Goal: Information Seeking & Learning: Learn about a topic

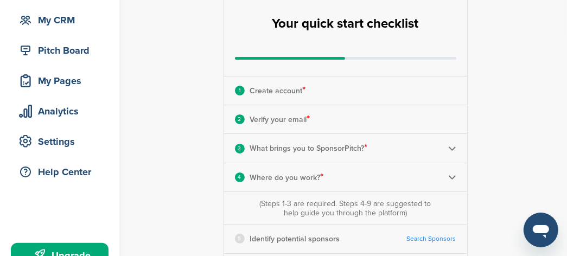
scroll to position [136, 0]
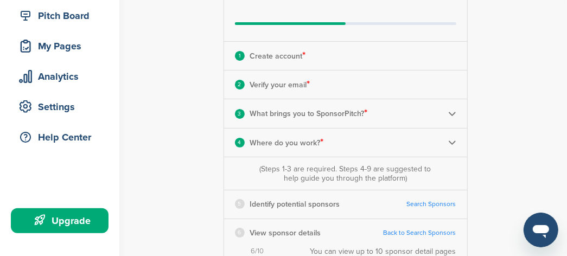
click at [455, 113] on img at bounding box center [452, 114] width 8 height 8
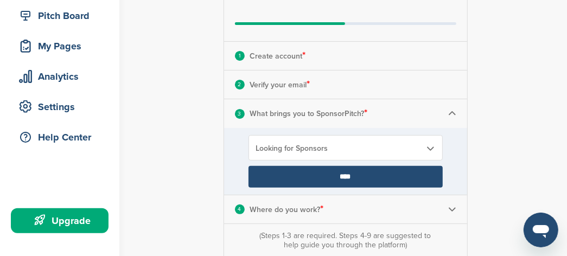
click at [380, 180] on input "****" at bounding box center [346, 177] width 194 height 22
click at [344, 175] on input "****" at bounding box center [346, 177] width 194 height 22
click at [471, 137] on div "**********" at bounding box center [352, 235] width 430 height 668
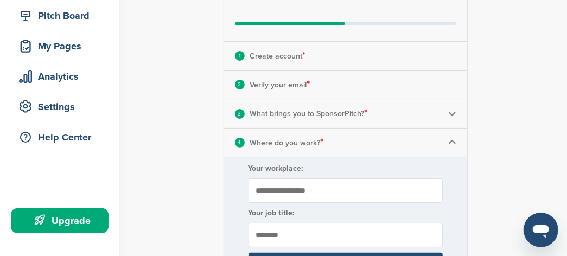
scroll to position [203, 0]
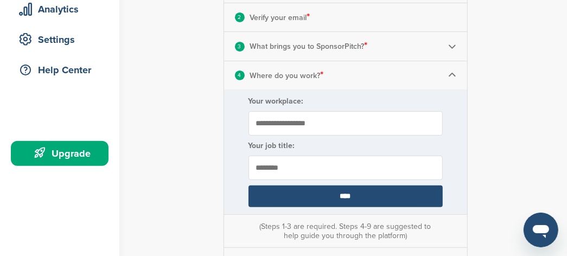
click at [339, 199] on input "****" at bounding box center [346, 197] width 194 height 22
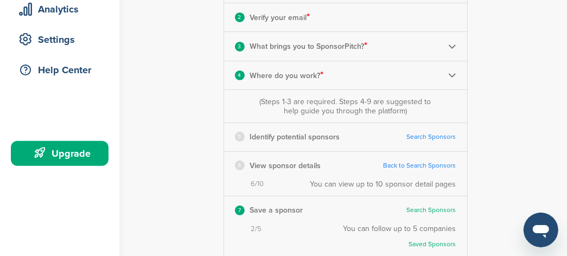
click at [437, 137] on link "Search Sponsors" at bounding box center [431, 137] width 49 height 8
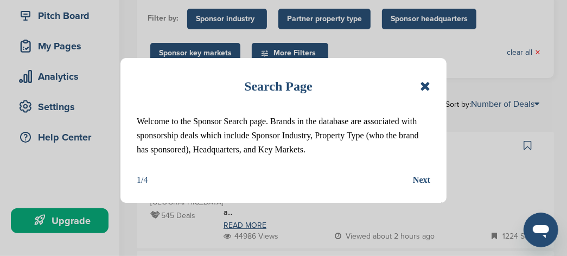
click at [417, 179] on div "Next" at bounding box center [421, 180] width 17 height 14
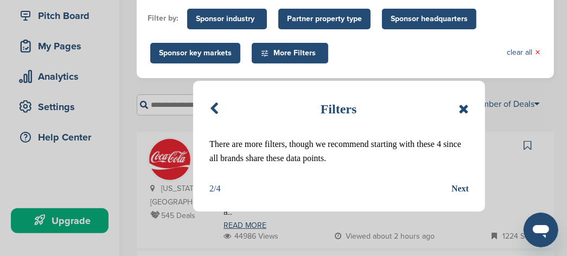
click at [457, 186] on div "Next" at bounding box center [459, 189] width 17 height 14
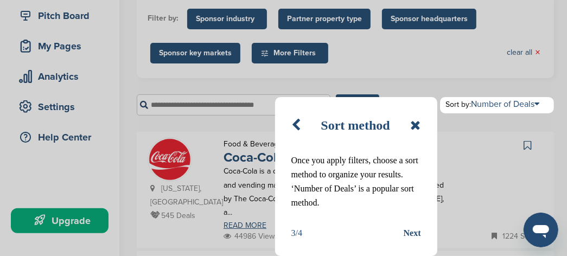
click at [411, 125] on icon at bounding box center [416, 125] width 10 height 13
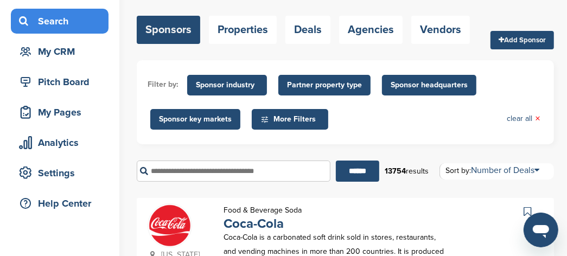
scroll to position [68, 0]
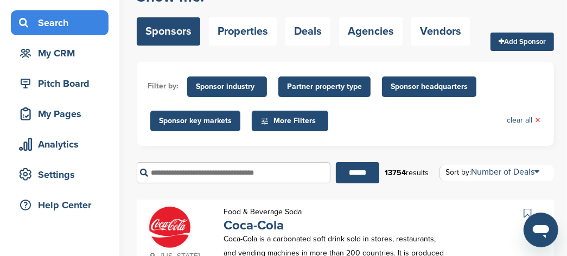
click at [180, 175] on input "text" at bounding box center [234, 172] width 194 height 21
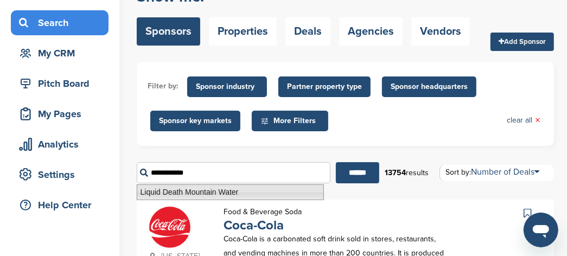
click at [208, 196] on li "Liquid Death Mountain Water" at bounding box center [230, 193] width 187 height 16
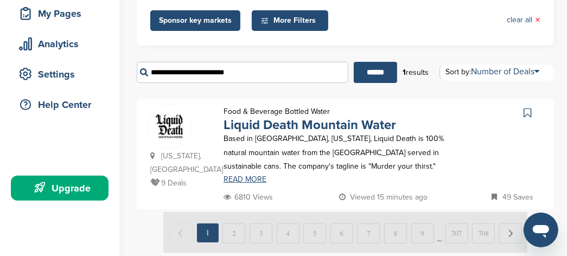
scroll to position [203, 0]
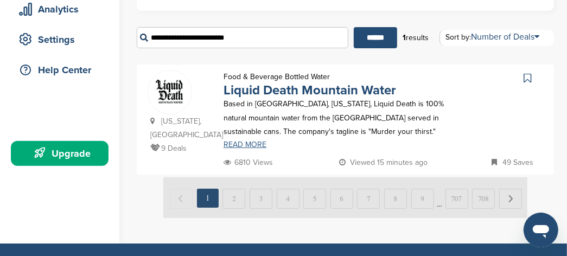
type input "**********"
click at [239, 148] on link "READ MORE" at bounding box center [337, 145] width 226 height 8
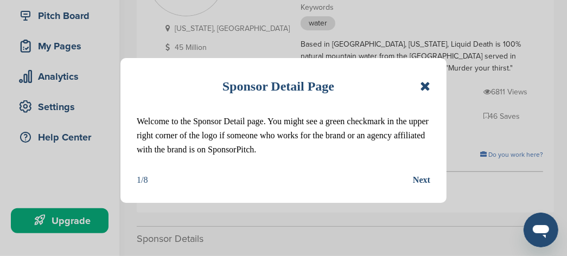
click at [427, 89] on icon at bounding box center [425, 86] width 10 height 13
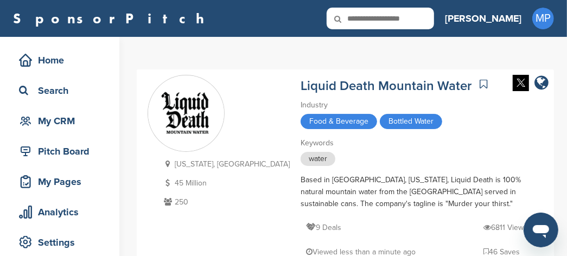
click at [364, 17] on icon at bounding box center [345, 19] width 37 height 23
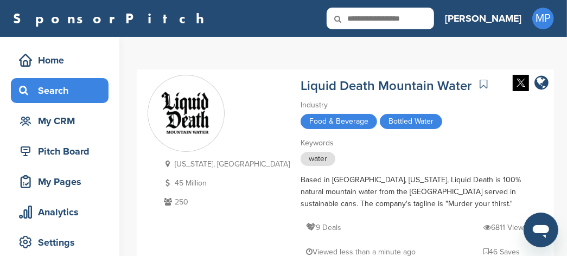
click at [49, 98] on div "Search" at bounding box center [62, 91] width 92 height 20
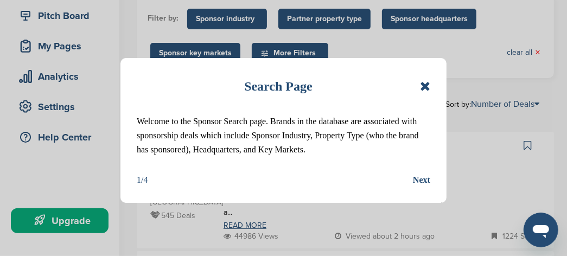
click at [427, 88] on icon at bounding box center [425, 86] width 10 height 13
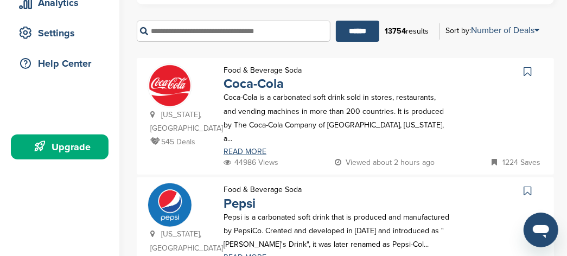
scroll to position [203, 0]
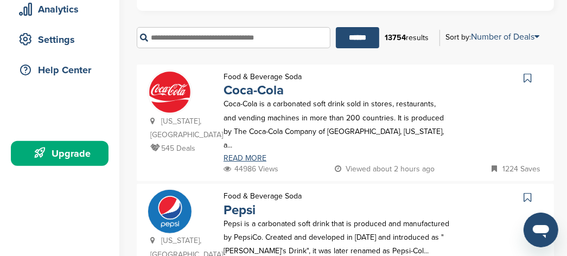
click at [163, 39] on input "text" at bounding box center [234, 37] width 194 height 21
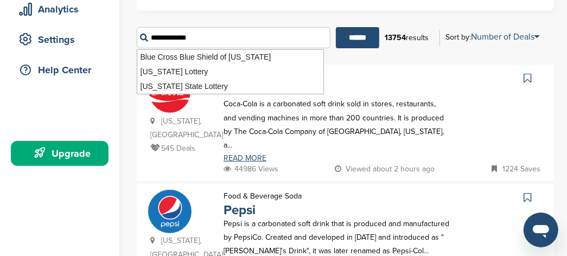
type input "**********"
click at [336, 27] on input "******" at bounding box center [357, 37] width 43 height 21
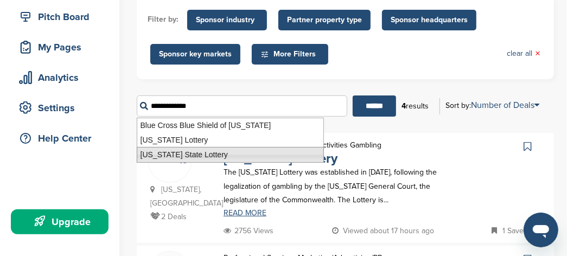
scroll to position [203, 0]
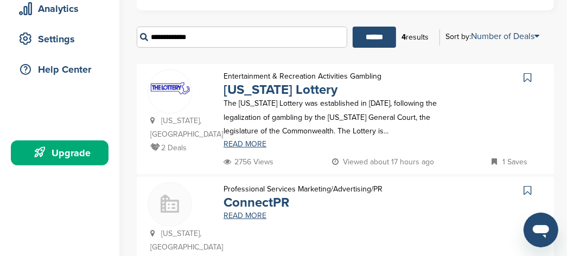
click at [437, 67] on div "Massachusetts, USA 2 Deals Entertainment & Recreation Activities Gambling Massa…" at bounding box center [345, 119] width 417 height 110
click at [252, 144] on link "READ MORE" at bounding box center [337, 145] width 226 height 8
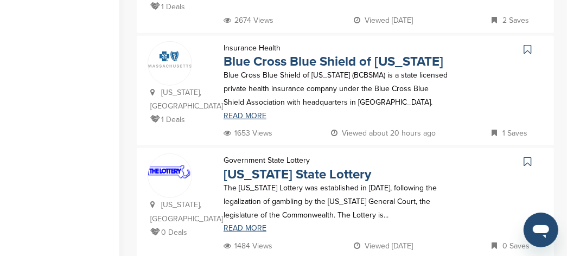
scroll to position [475, 0]
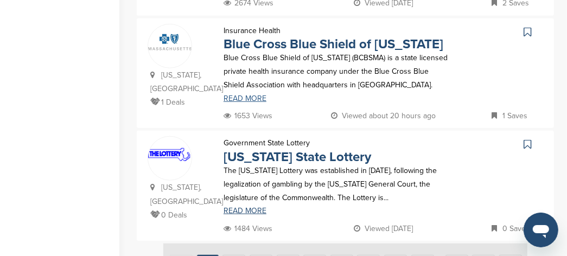
click at [247, 103] on link "READ MORE" at bounding box center [337, 99] width 226 height 8
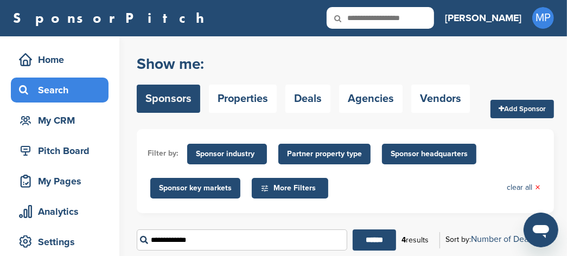
scroll to position [0, 0]
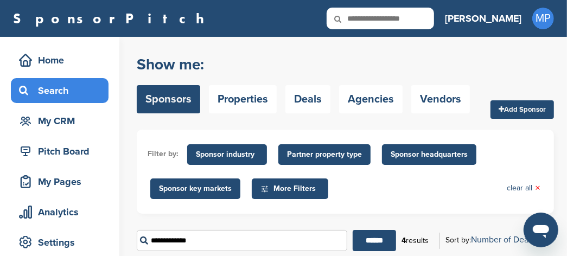
click at [364, 15] on icon at bounding box center [345, 19] width 37 height 23
click at [364, 17] on icon at bounding box center [345, 19] width 37 height 23
click at [76, 95] on div "Search" at bounding box center [62, 91] width 92 height 20
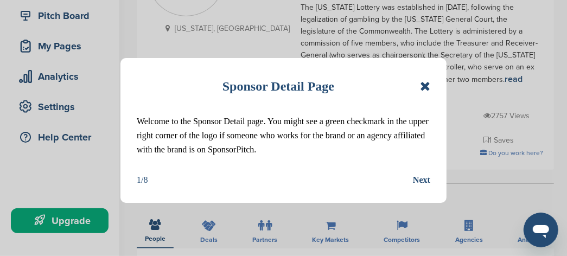
click at [422, 92] on icon at bounding box center [425, 86] width 10 height 13
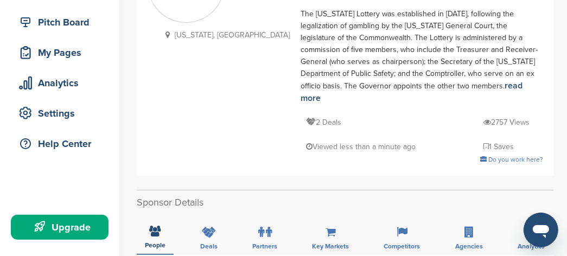
scroll to position [136, 0]
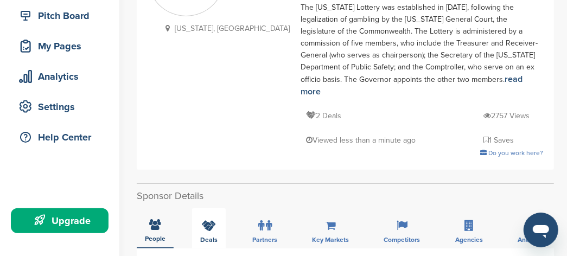
click at [218, 208] on div "Deals" at bounding box center [209, 228] width 34 height 40
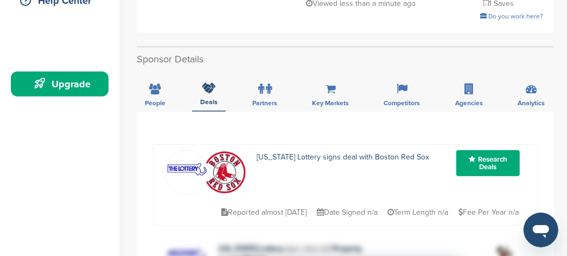
scroll to position [271, 0]
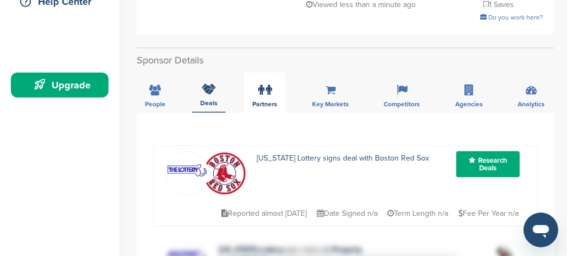
click at [273, 73] on div "Partners" at bounding box center [264, 93] width 41 height 40
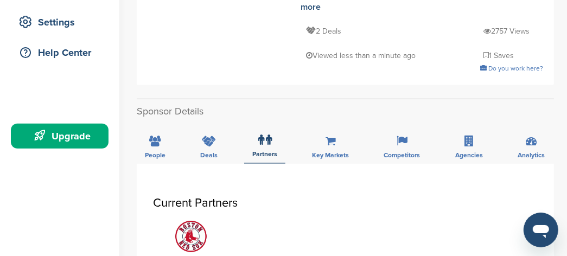
scroll to position [203, 0]
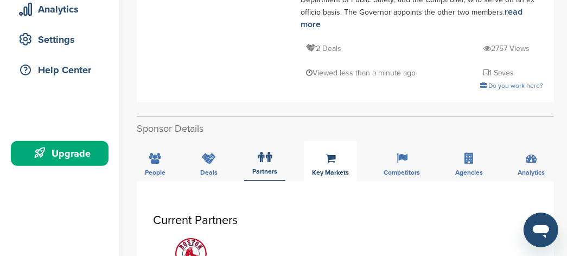
click at [343, 141] on div "Key Markets" at bounding box center [330, 161] width 53 height 40
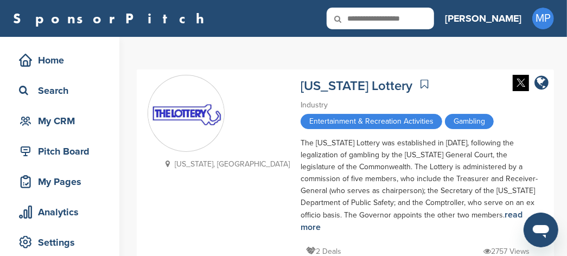
scroll to position [0, 0]
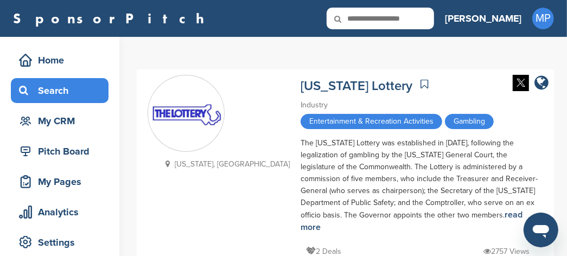
click at [57, 92] on div "Search" at bounding box center [62, 91] width 92 height 20
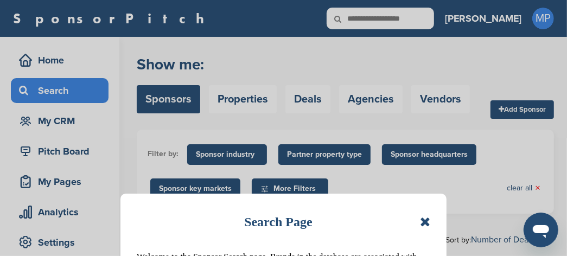
click at [418, 220] on div "Search Page" at bounding box center [284, 222] width 294 height 24
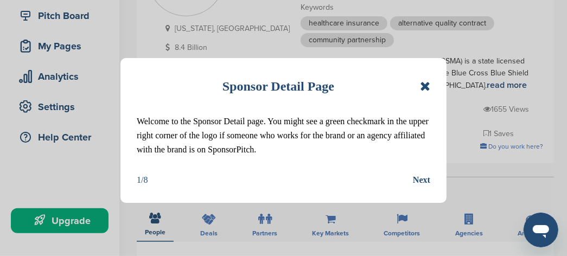
click at [425, 90] on icon at bounding box center [425, 86] width 10 height 13
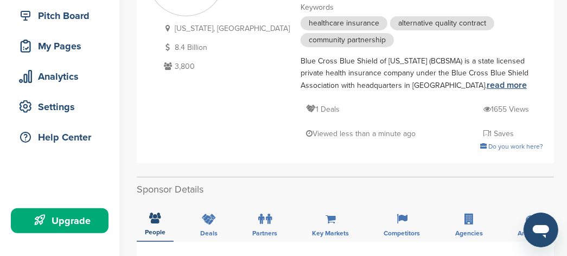
click at [487, 86] on link "read more" at bounding box center [507, 85] width 40 height 11
